Goal: Information Seeking & Learning: Learn about a topic

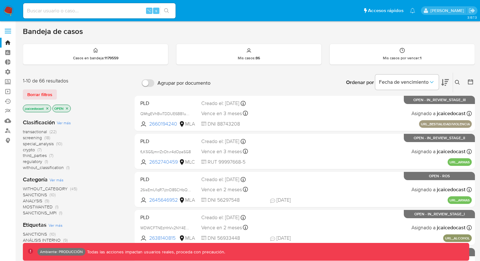
click at [6, 28] on label at bounding box center [8, 30] width 16 height 13
click at [0, 0] on input "checkbox" at bounding box center [0, 0] width 0 height 0
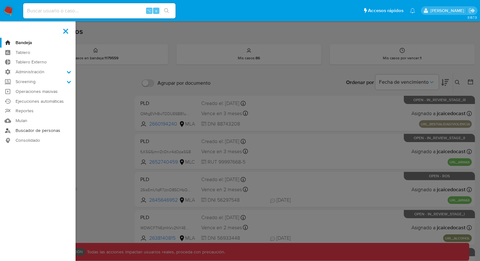
click at [43, 128] on link "Buscador de personas" at bounding box center [38, 131] width 76 height 10
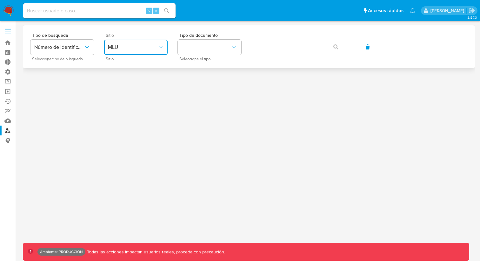
click at [120, 48] on span "MLU" at bounding box center [133, 47] width 50 height 6
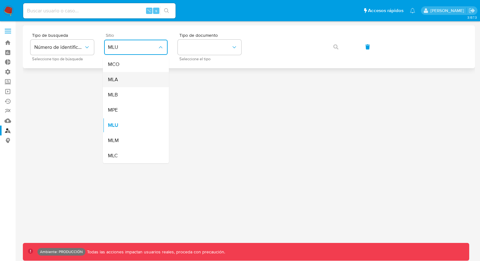
click at [125, 79] on div "MLA" at bounding box center [134, 79] width 52 height 15
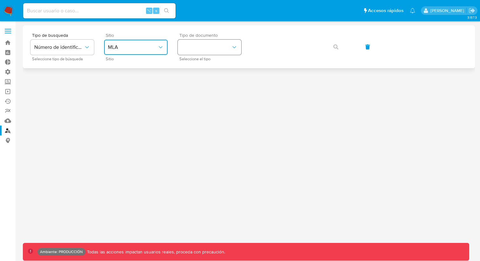
click at [212, 48] on button "identificationType" at bounding box center [209, 47] width 63 height 15
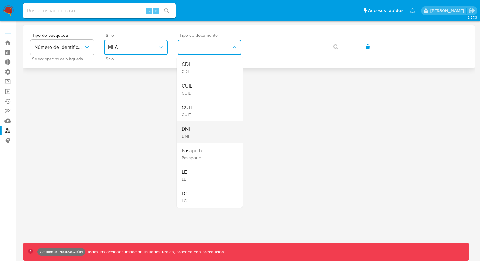
click at [190, 127] on div "DNI DNI" at bounding box center [208, 133] width 52 height 22
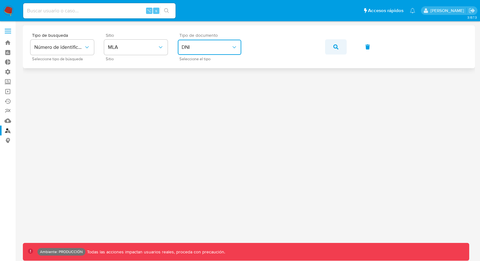
click at [332, 47] on button "button" at bounding box center [336, 46] width 22 height 15
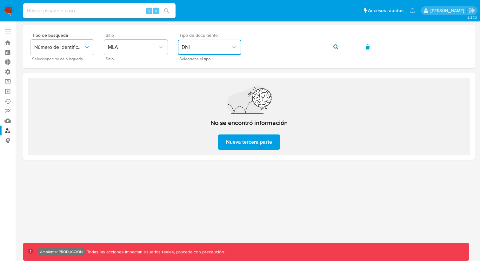
click at [213, 50] on button "DNI" at bounding box center [209, 47] width 63 height 15
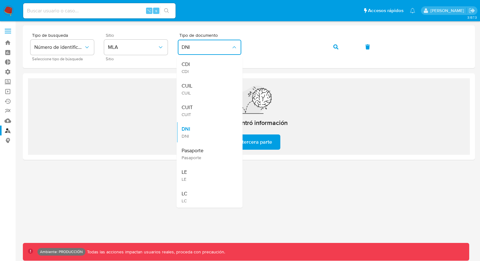
click at [151, 110] on div "No se encontró información Nueva tercera parte" at bounding box center [249, 116] width 442 height 76
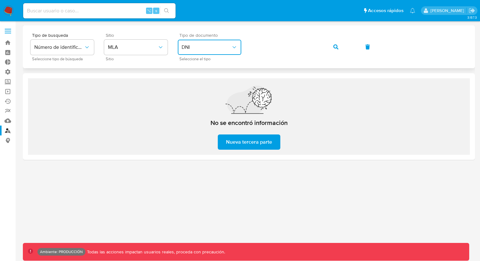
click at [191, 45] on span "DNI" at bounding box center [207, 47] width 50 height 6
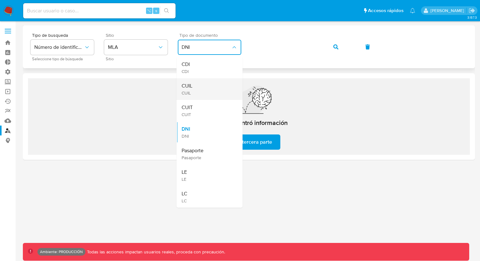
click at [205, 85] on div "CUIL CUIL" at bounding box center [208, 89] width 52 height 22
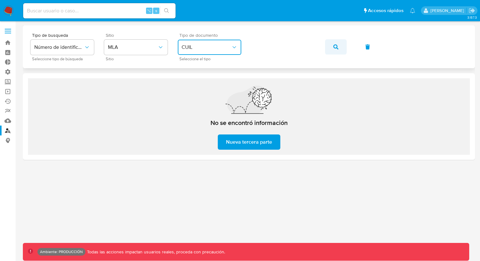
click at [336, 46] on icon "button" at bounding box center [335, 46] width 5 height 5
click at [333, 44] on icon "button" at bounding box center [335, 46] width 5 height 5
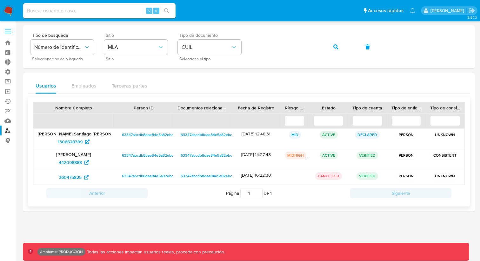
click at [306, 158] on div "MIDHIGH" at bounding box center [296, 156] width 22 height 8
click at [75, 160] on span "442098888" at bounding box center [70, 162] width 23 height 10
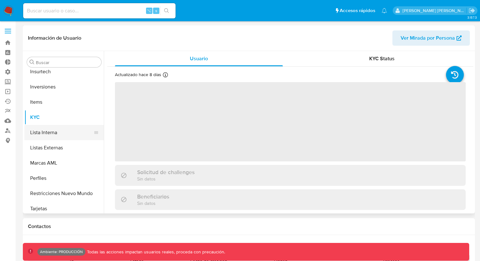
scroll to position [299, 0]
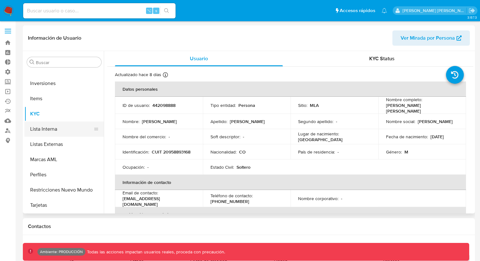
select select "10"
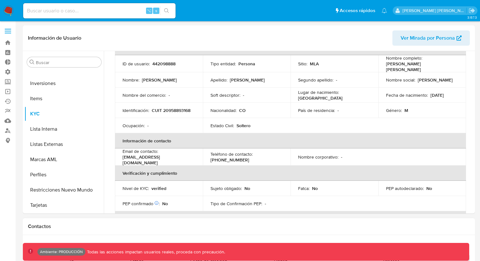
scroll to position [9, 0]
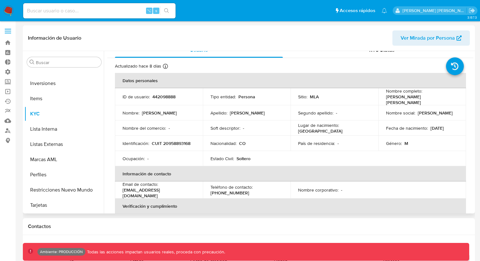
click at [426, 40] on span "Ver Mirada por Persona" at bounding box center [427, 37] width 54 height 15
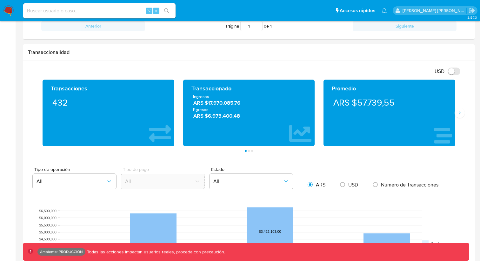
scroll to position [308, 0]
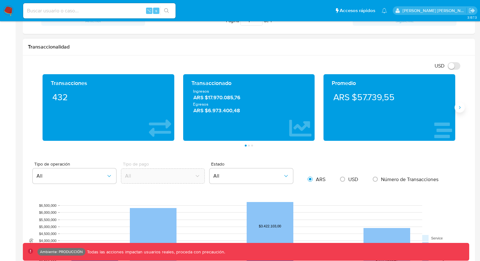
click at [461, 109] on icon "Siguiente" at bounding box center [459, 107] width 5 height 5
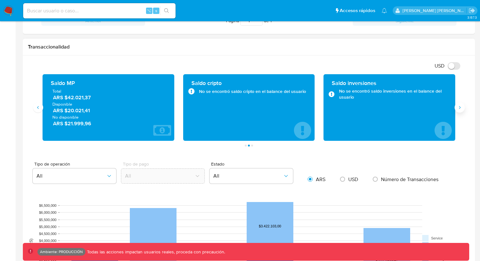
click at [460, 110] on icon "Siguiente" at bounding box center [459, 107] width 5 height 5
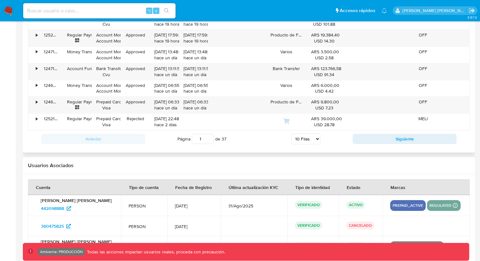
scroll to position [751, 0]
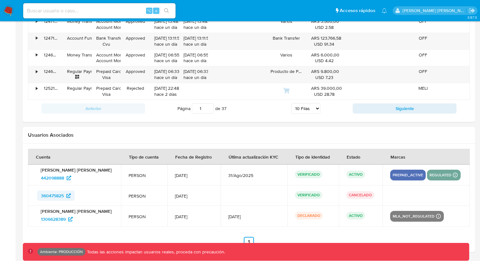
click at [58, 196] on span "360475825" at bounding box center [52, 196] width 23 height 10
click at [62, 218] on span "1306628389" at bounding box center [53, 219] width 25 height 10
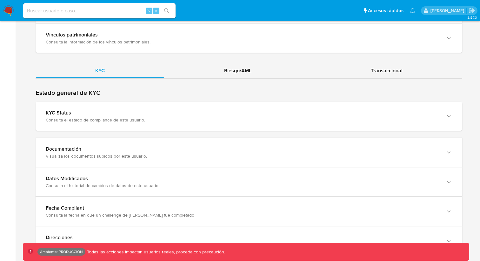
scroll to position [562, 0]
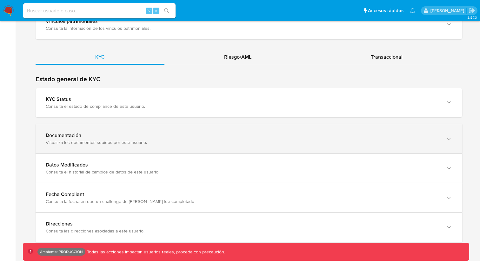
click at [123, 140] on div "Visualiza los documentos subidos por este usuario." at bounding box center [242, 143] width 393 height 6
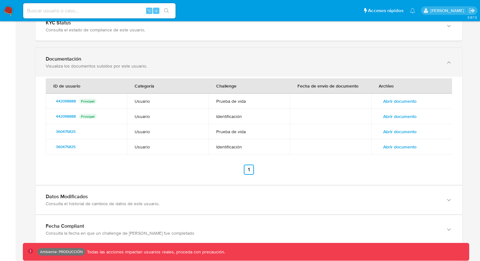
scroll to position [647, 0]
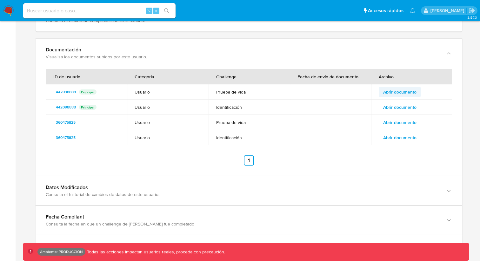
click at [398, 92] on span "Abrir documento" at bounding box center [399, 92] width 33 height 9
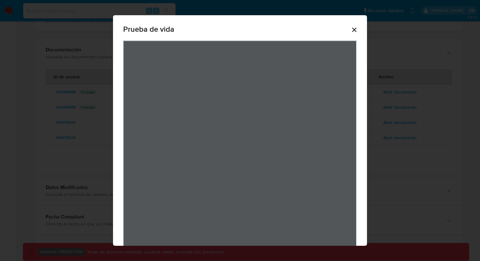
click at [354, 27] on icon "Cerrar" at bounding box center [354, 30] width 8 height 8
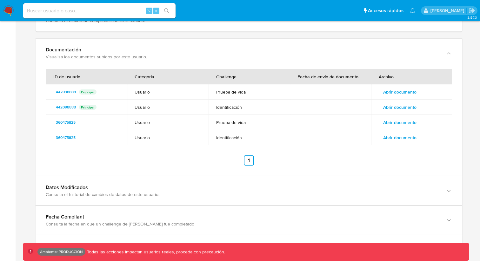
click at [397, 121] on span "Abrir documento" at bounding box center [399, 122] width 33 height 9
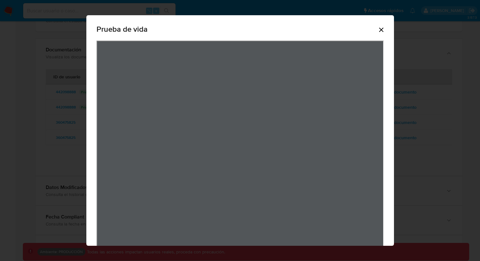
click at [381, 30] on icon "Cerrar" at bounding box center [381, 30] width 4 height 4
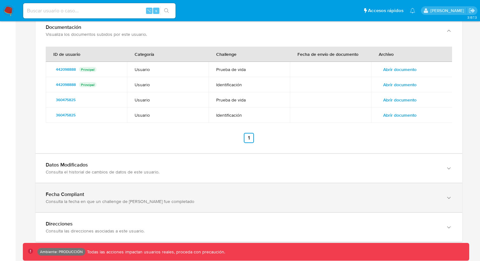
scroll to position [670, 0]
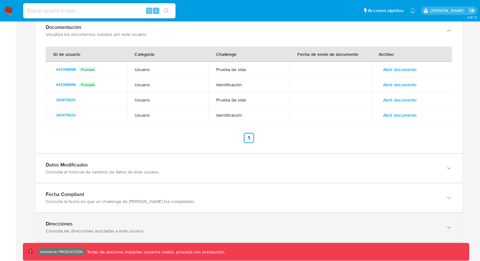
click at [123, 231] on div "Consulta las direcciones asociadas a este usuario." at bounding box center [242, 231] width 393 height 6
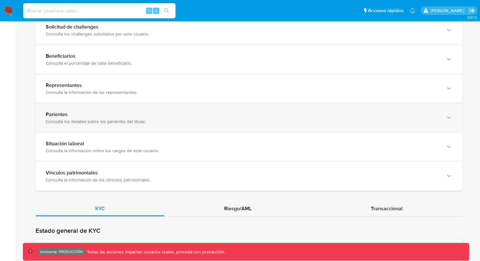
scroll to position [395, 0]
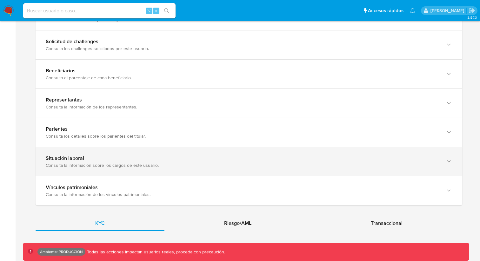
click at [158, 163] on div "Consulta la información sobre los cargos de este usuario." at bounding box center [242, 165] width 393 height 6
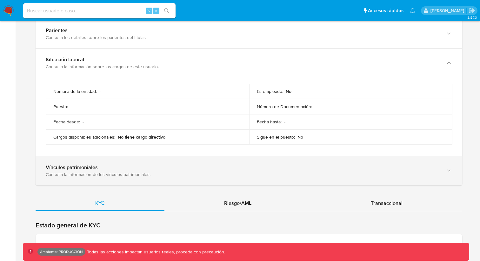
scroll to position [500, 0]
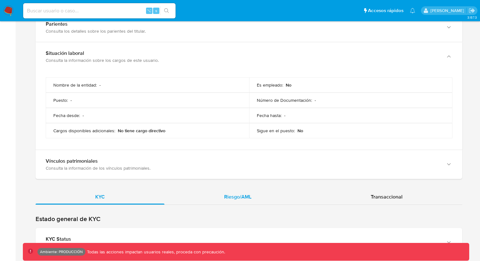
click at [233, 198] on span "Riesgo/AML" at bounding box center [237, 196] width 27 height 7
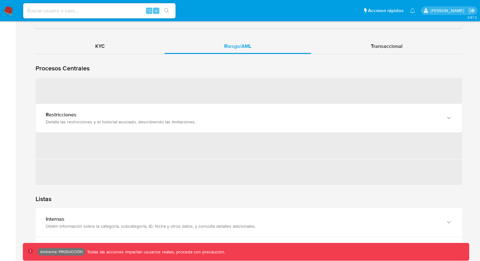
scroll to position [650, 0]
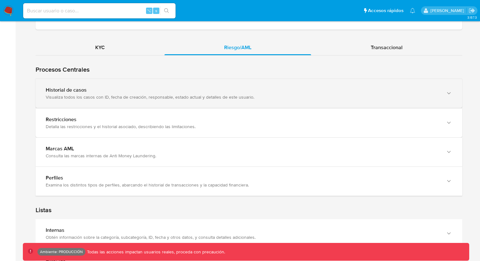
click at [147, 95] on div "Visualiza todos los casos con ID, fecha de creación, responsable, estado actual…" at bounding box center [242, 97] width 393 height 6
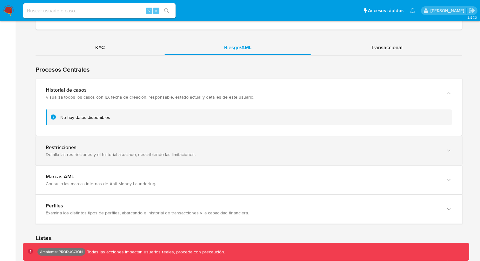
click at [91, 150] on div "Restricciones Detalla las restricciones y el historial asociado, describiendo l…" at bounding box center [242, 150] width 393 height 13
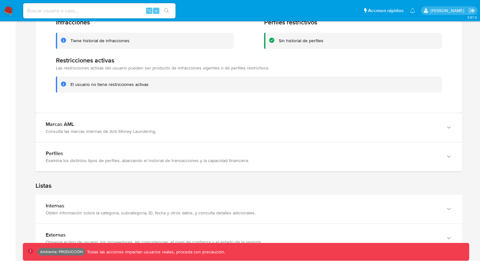
scroll to position [829, 0]
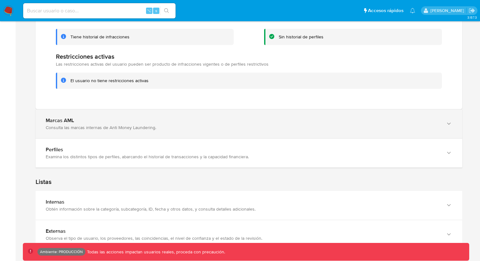
click at [100, 122] on div "Marcas AML" at bounding box center [242, 120] width 393 height 6
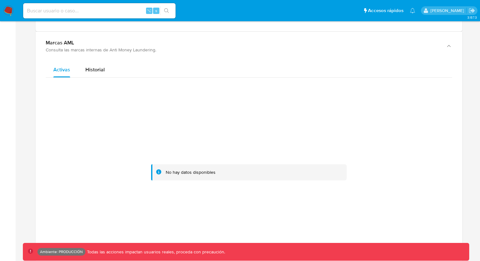
scroll to position [907, 0]
click at [87, 66] on span "Historial" at bounding box center [94, 69] width 19 height 7
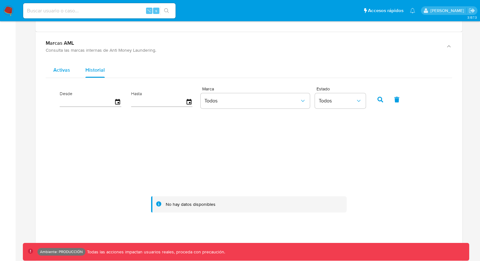
click at [64, 63] on div "Activas" at bounding box center [61, 70] width 17 height 15
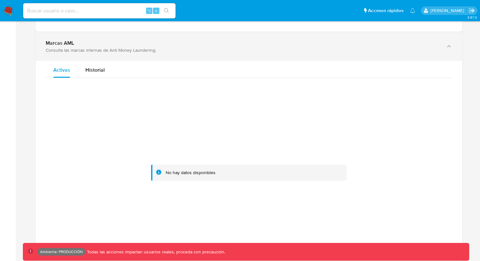
click at [79, 48] on div "Consulta las marcas internas de Anti Money Laundering." at bounding box center [242, 50] width 393 height 6
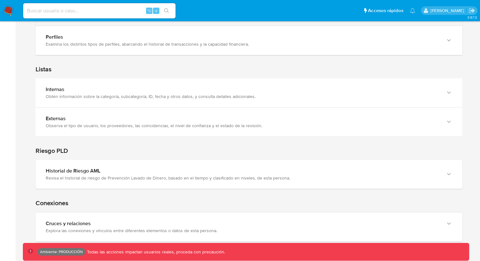
scroll to position [943, 0]
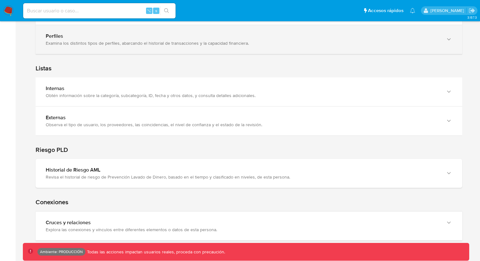
click at [78, 43] on div "Examina los distintos tipos de perfiles, abarcando el historial de transaccione…" at bounding box center [242, 43] width 393 height 6
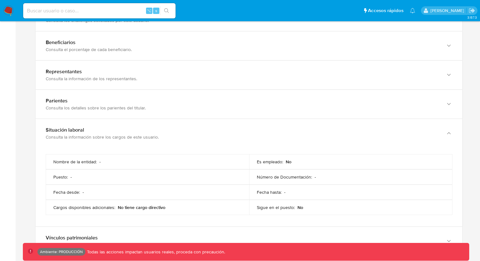
scroll to position [413, 0]
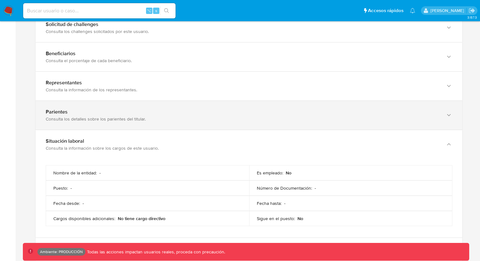
click at [155, 121] on div "Consulta los detalles sobre los parientes del titular." at bounding box center [242, 119] width 393 height 6
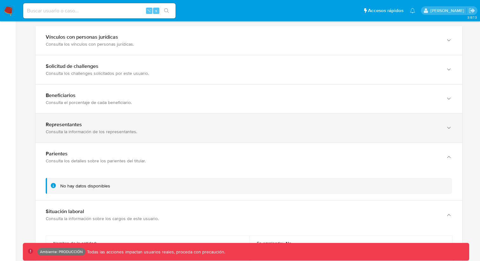
scroll to position [363, 0]
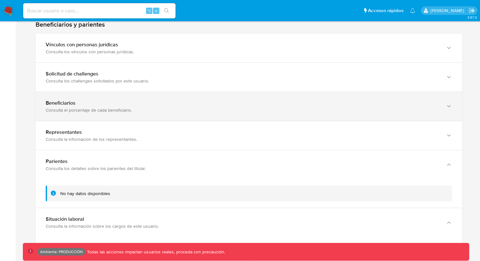
click at [119, 102] on div "Beneficiarios" at bounding box center [242, 103] width 393 height 6
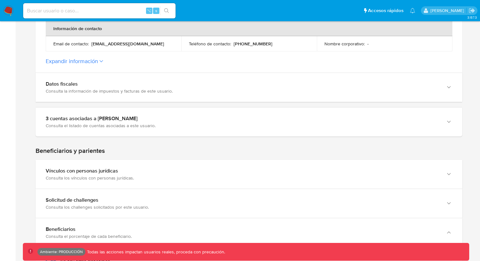
scroll to position [235, 0]
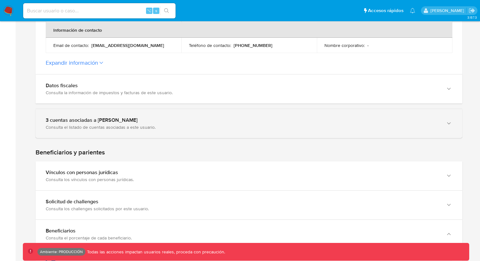
click at [264, 117] on div "3 cuentas asociadas a Herik Santiag Arismendy Uribe" at bounding box center [242, 120] width 393 height 6
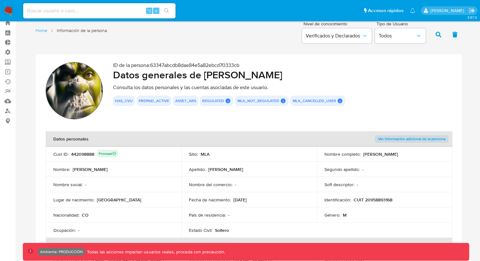
scroll to position [0, 0]
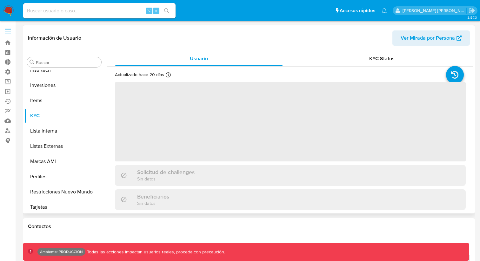
scroll to position [299, 0]
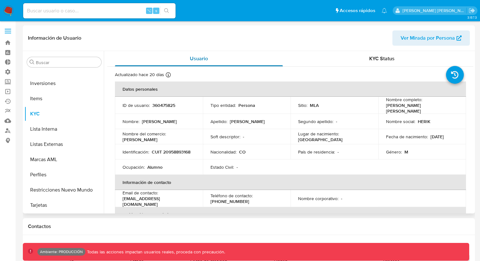
select select "10"
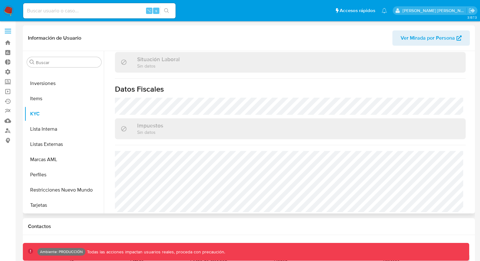
scroll to position [335, 0]
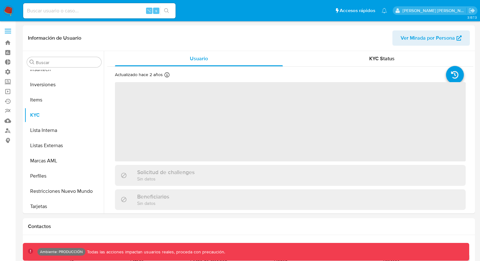
scroll to position [299, 0]
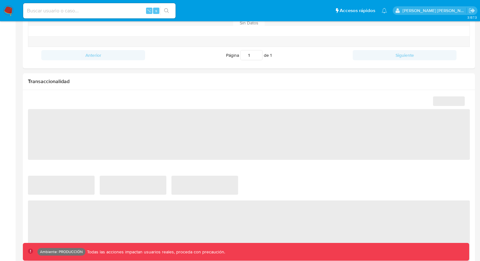
select select "10"
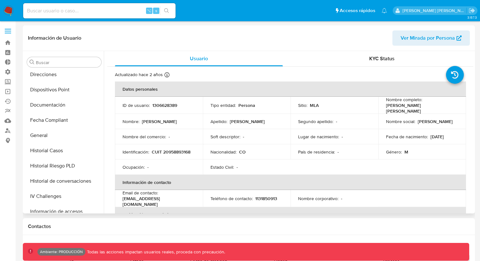
scroll to position [140, 0]
click at [69, 181] on button "Historial de conversaciones" at bounding box center [61, 180] width 74 height 15
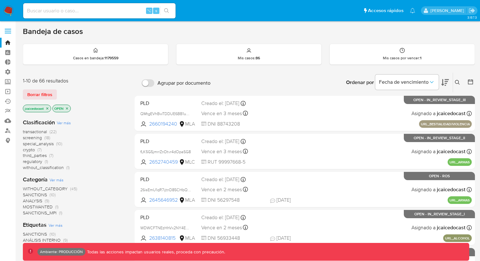
click at [3, 31] on label at bounding box center [8, 30] width 16 height 13
click at [0, 0] on input "checkbox" at bounding box center [0, 0] width 0 height 0
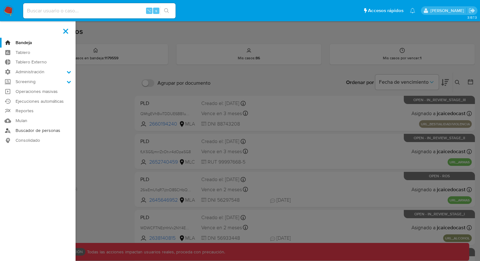
click at [39, 129] on link "Buscador de personas" at bounding box center [38, 131] width 76 height 10
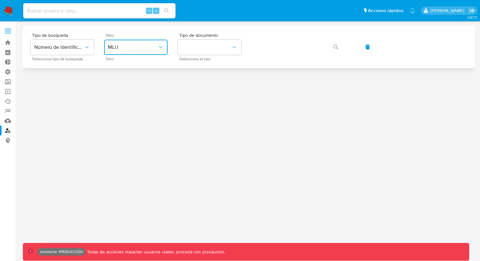
click at [131, 47] on span "MLU" at bounding box center [133, 47] width 50 height 6
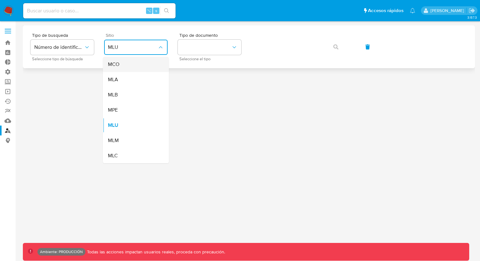
click at [127, 66] on div "MCO" at bounding box center [134, 64] width 52 height 15
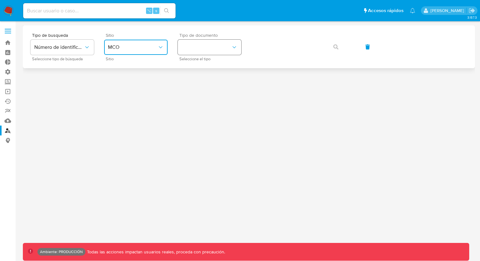
click at [198, 40] on button "identificationType" at bounding box center [209, 47] width 63 height 15
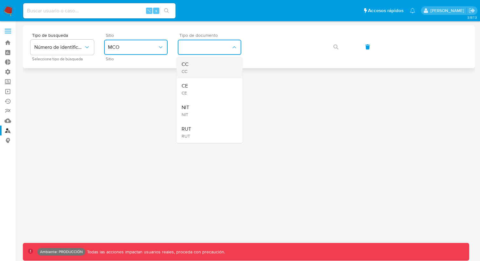
click at [198, 65] on div "CC CC" at bounding box center [208, 68] width 52 height 22
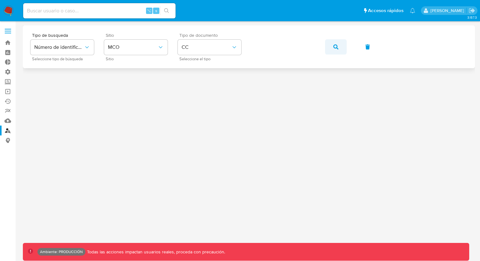
click at [336, 44] on icon "button" at bounding box center [335, 46] width 5 height 5
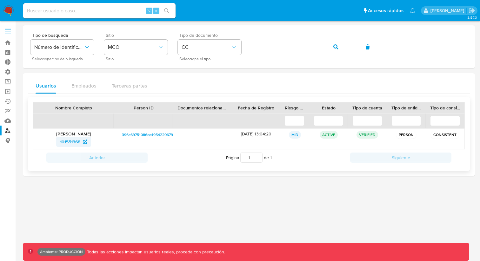
click at [70, 142] on span "101551368" at bounding box center [70, 142] width 20 height 10
click at [293, 135] on p "MID" at bounding box center [295, 135] width 12 height 8
drag, startPoint x: 290, startPoint y: 135, endPoint x: 310, endPoint y: 135, distance: 19.7
click div "Juan Diego Caicedo Castro 101551368 396c69751086cc4954220679e6ecb092 01/02/2012…"
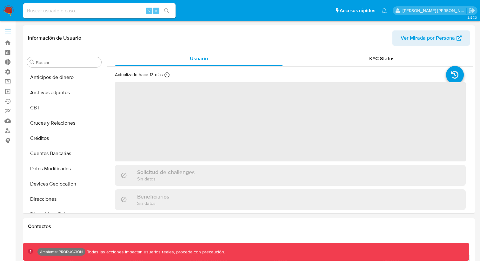
select select "10"
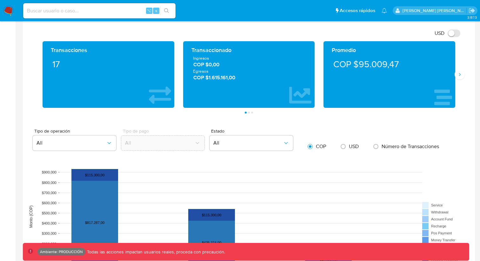
scroll to position [292, 0]
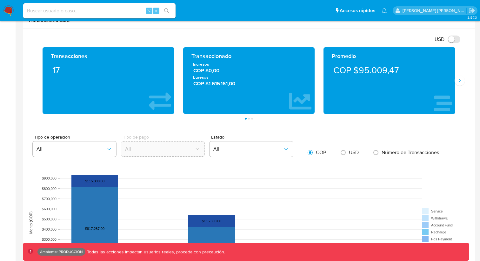
click at [248, 120] on li "Página 2" at bounding box center [248, 119] width 3 height 2
click at [248, 119] on button "Página 2" at bounding box center [249, 119] width 2 height 2
drag, startPoint x: 286, startPoint y: 100, endPoint x: 231, endPoint y: 100, distance: 54.9
click at [231, 100] on div "Transaccionado Ingresos COP $0,00 Egresos COP $1.615.161,00" at bounding box center [249, 80] width 122 height 56
click at [459, 78] on button "Siguiente" at bounding box center [459, 81] width 10 height 10
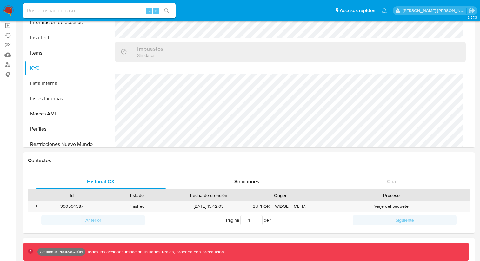
scroll to position [0, 0]
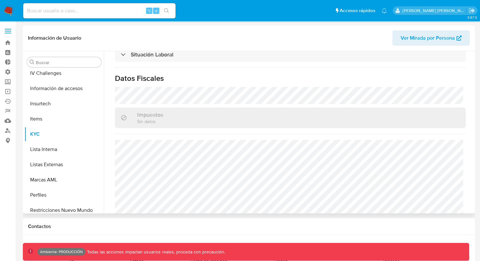
click at [436, 36] on span "Ver Mirada por Persona" at bounding box center [427, 37] width 54 height 15
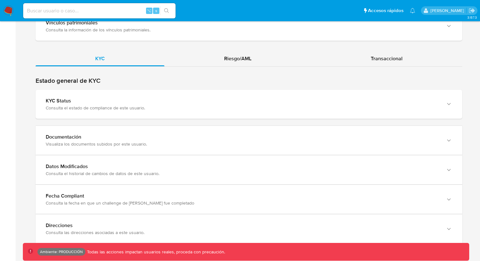
scroll to position [562, 0]
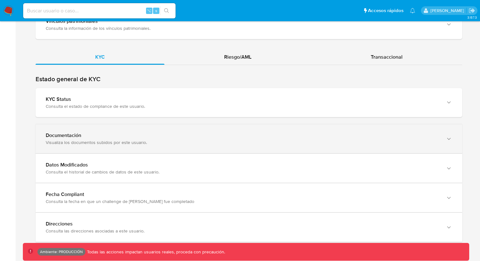
click at [103, 129] on div "Documentación Visualiza los documentos subidos por este usuario." at bounding box center [249, 138] width 426 height 29
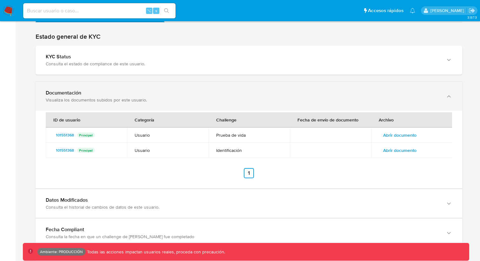
scroll to position [605, 0]
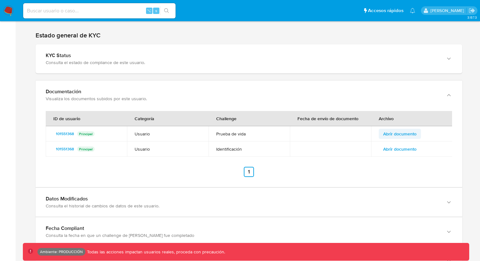
click at [390, 131] on span "Abrir documento" at bounding box center [399, 133] width 33 height 9
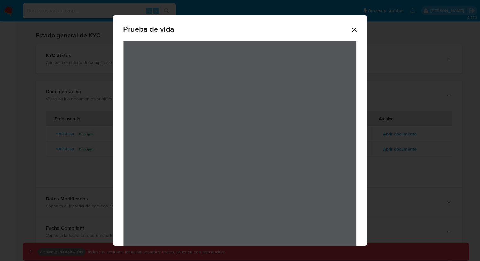
click at [354, 32] on icon "Cerrar" at bounding box center [354, 30] width 8 height 8
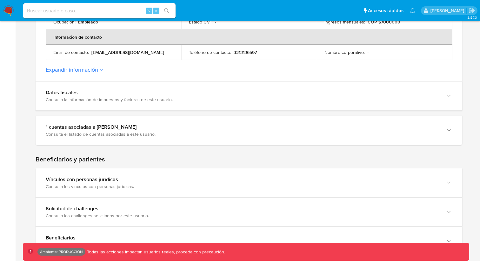
scroll to position [209, 0]
